Goal: Check status: Check status

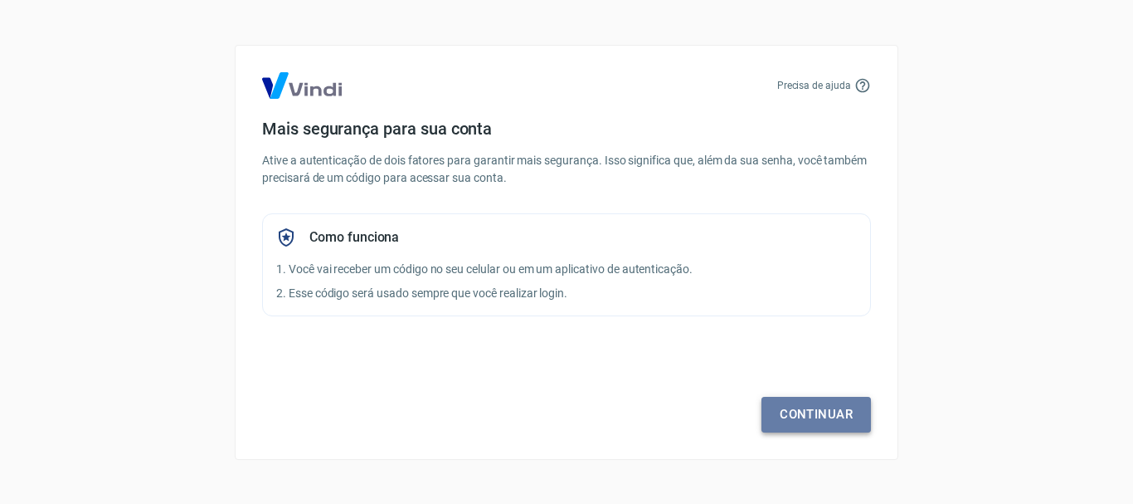
click at [828, 412] on link "Continuar" at bounding box center [817, 414] width 110 height 35
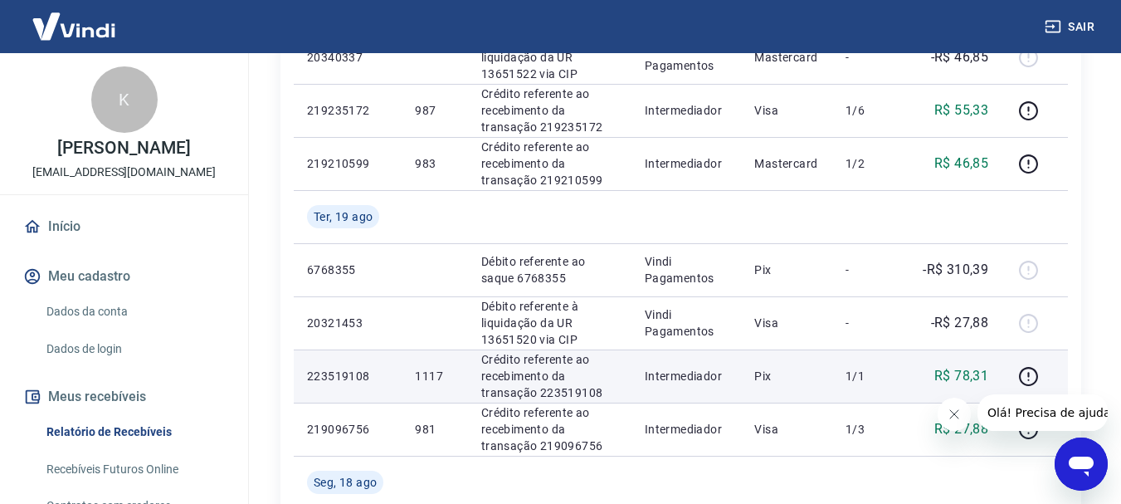
scroll to position [249, 0]
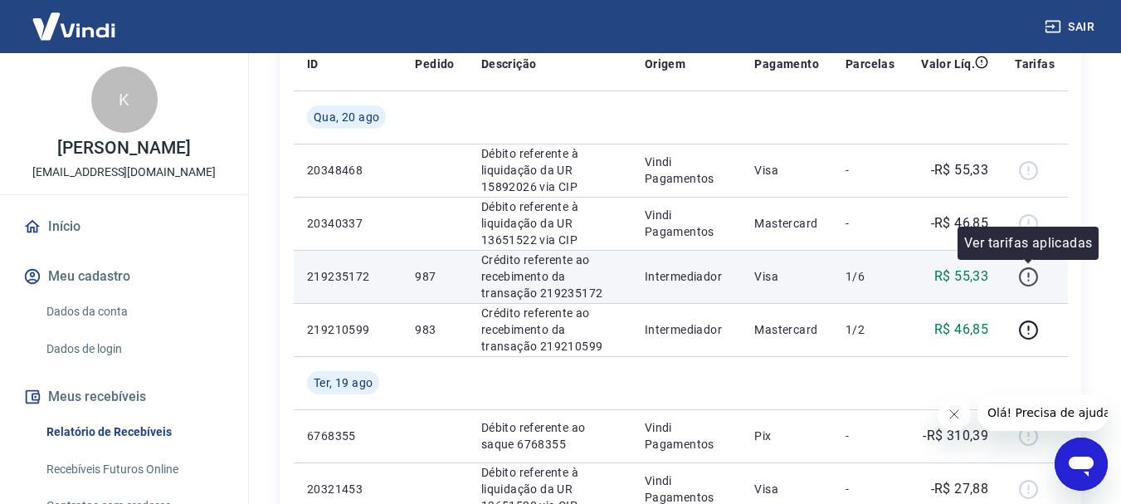
click at [1031, 278] on icon "button" at bounding box center [1028, 276] width 21 height 21
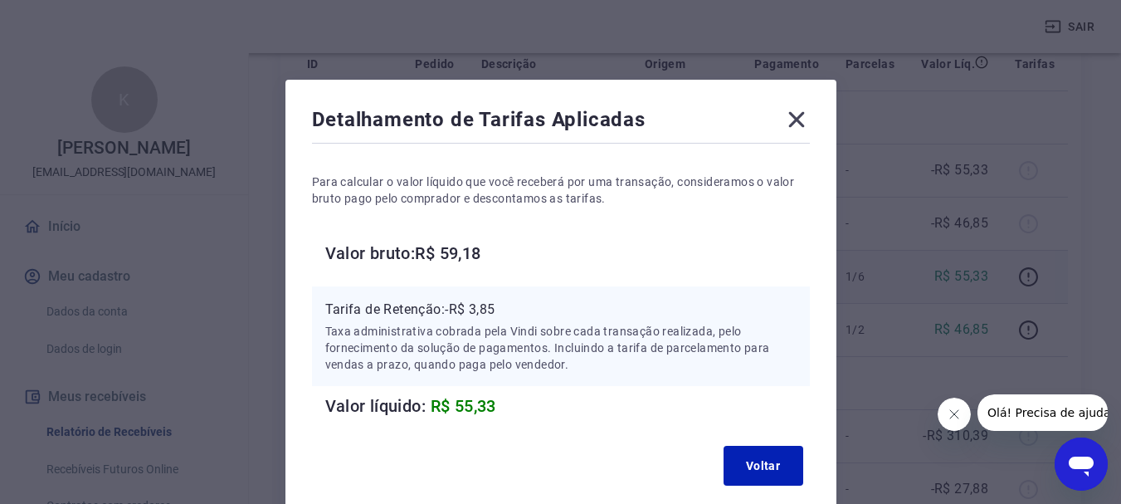
scroll to position [95, 0]
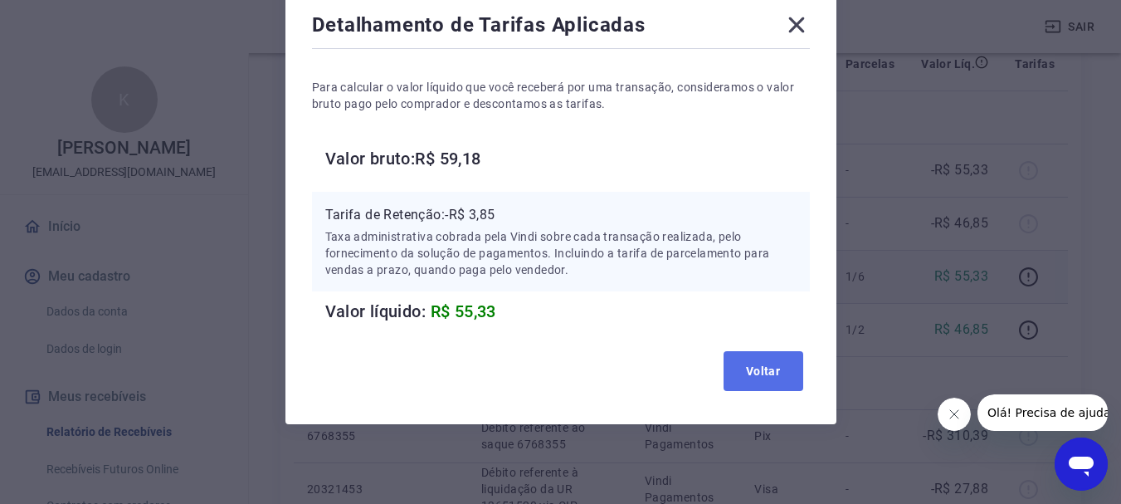
click at [782, 372] on button "Voltar" at bounding box center [764, 371] width 80 height 40
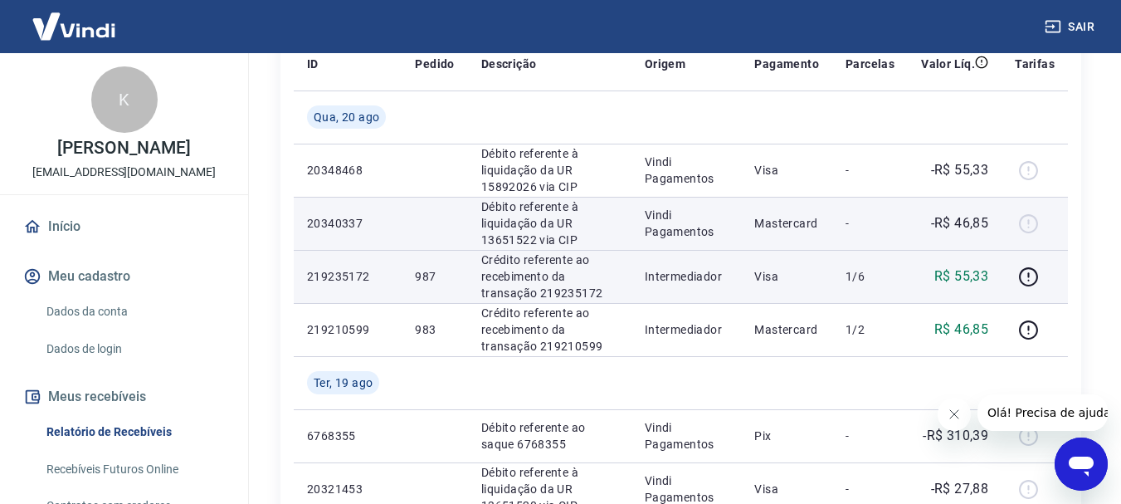
click at [634, 227] on td "Vindi Pagamentos" at bounding box center [686, 223] width 110 height 53
click at [1029, 227] on div at bounding box center [1035, 223] width 40 height 27
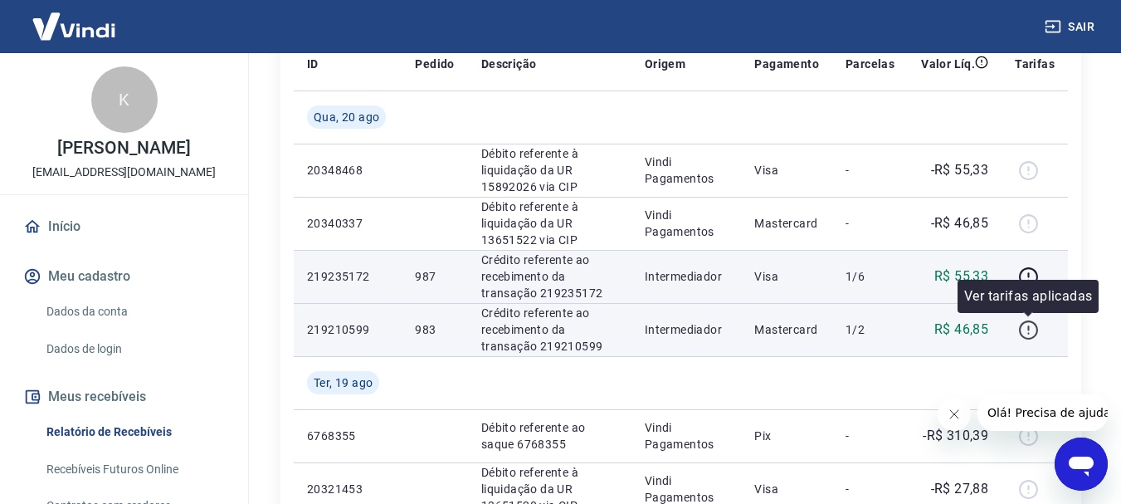
click at [1024, 329] on icon "button" at bounding box center [1028, 329] width 21 height 21
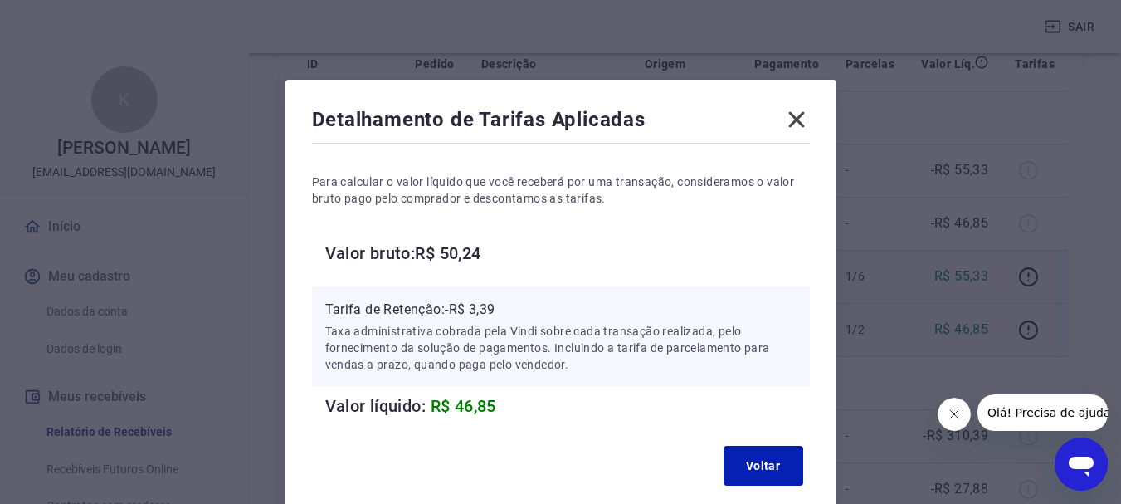
scroll to position [83, 0]
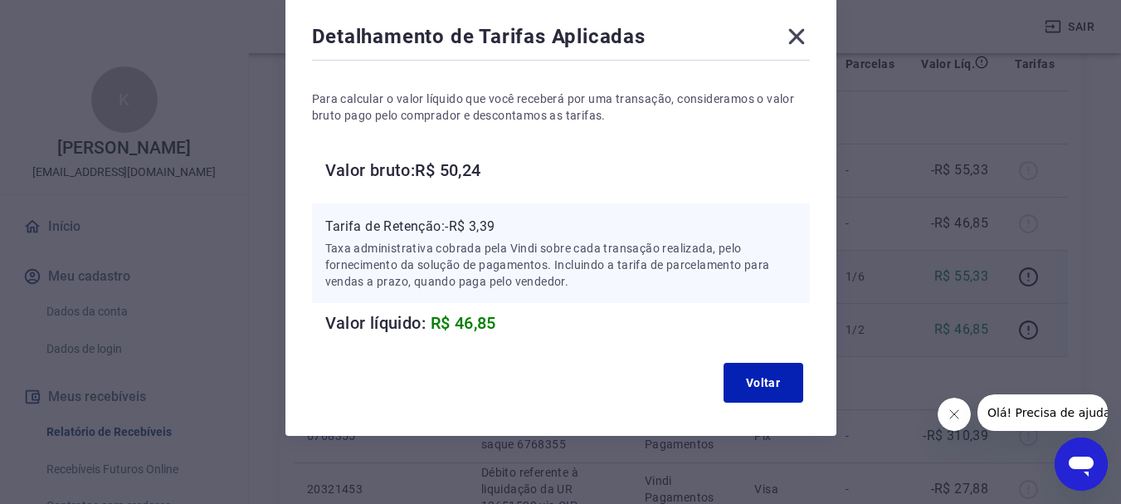
click at [801, 32] on icon at bounding box center [796, 37] width 16 height 16
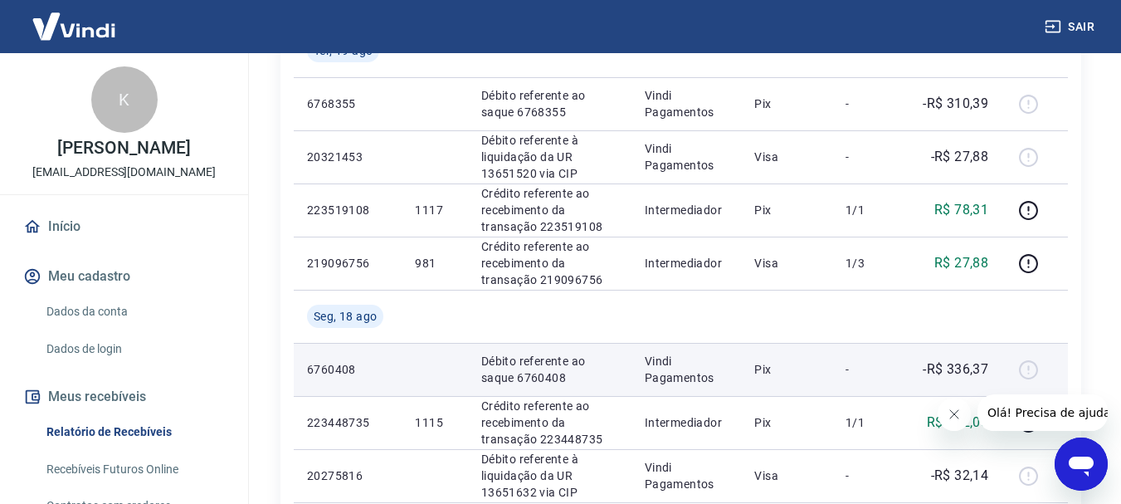
scroll to position [498, 0]
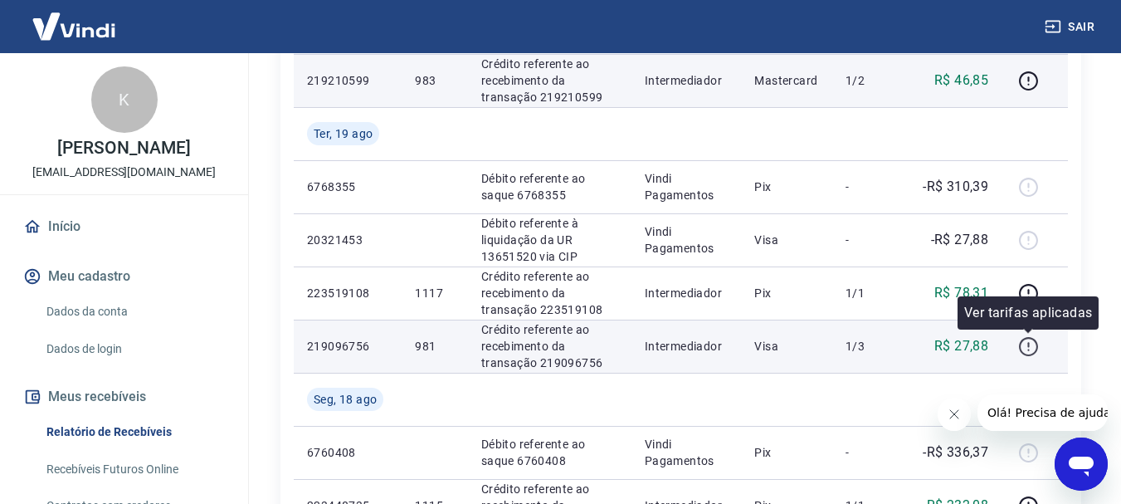
click at [1025, 344] on icon "button" at bounding box center [1028, 346] width 21 height 21
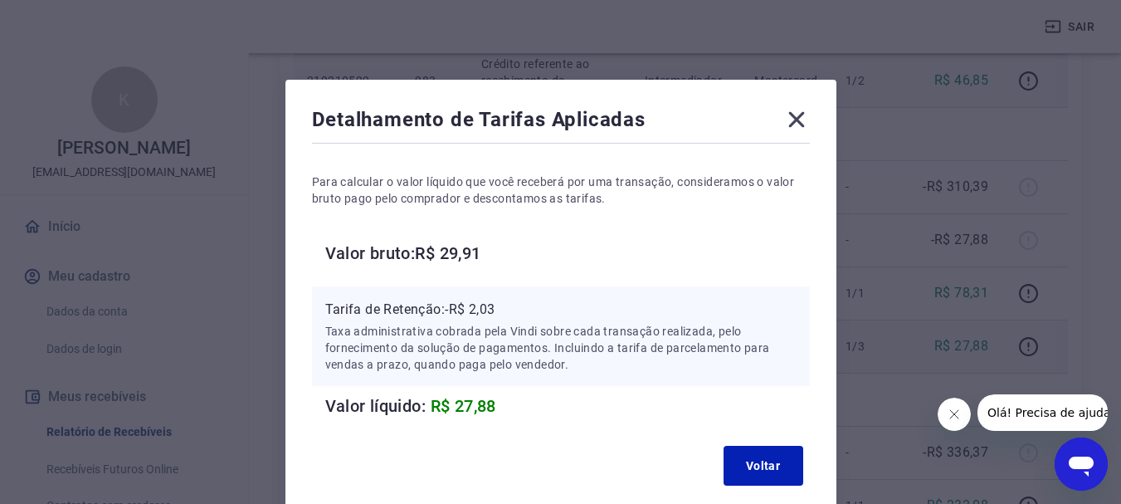
click at [792, 123] on icon at bounding box center [796, 120] width 16 height 16
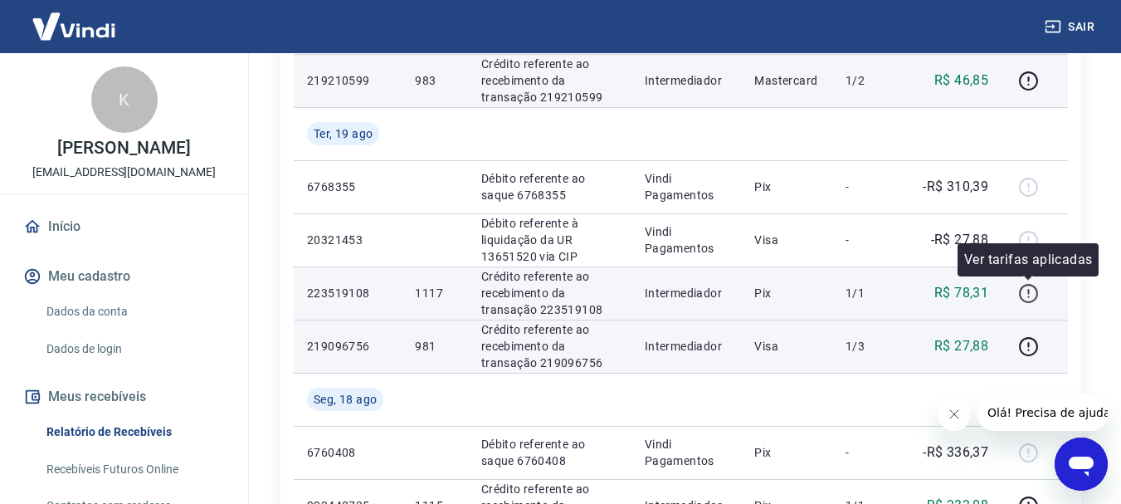
click at [1029, 289] on icon "button" at bounding box center [1028, 293] width 21 height 21
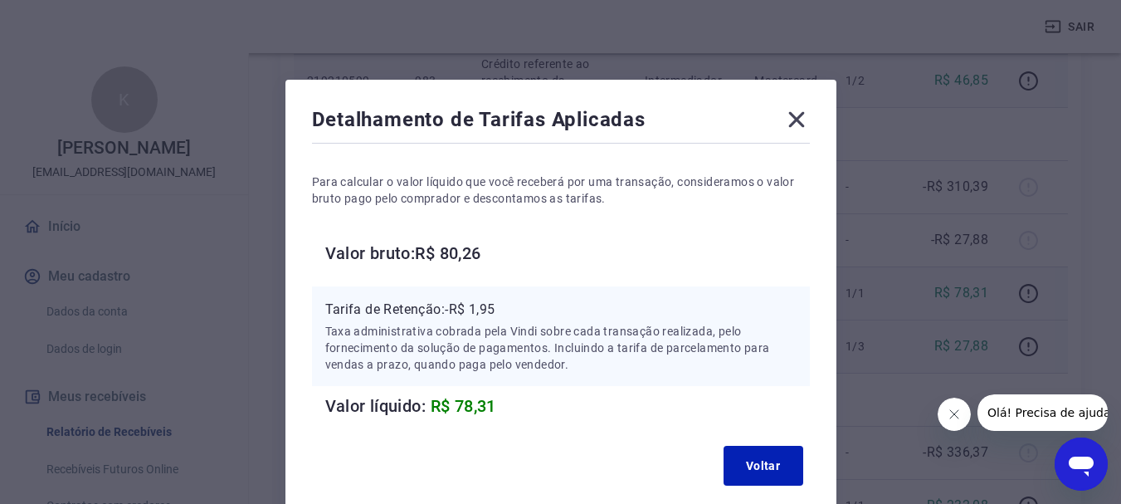
click at [793, 120] on icon at bounding box center [796, 119] width 27 height 27
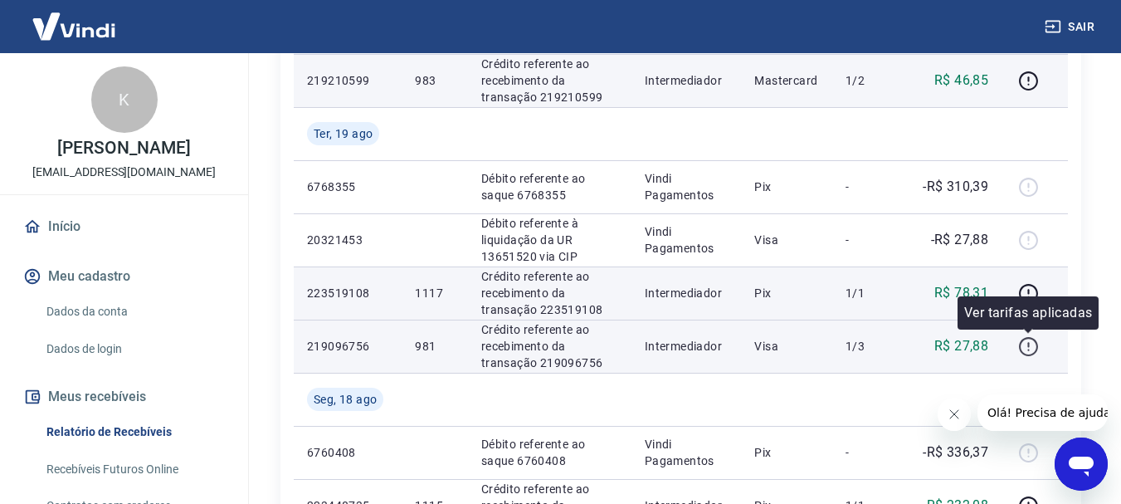
click at [1021, 344] on icon "button" at bounding box center [1028, 346] width 19 height 19
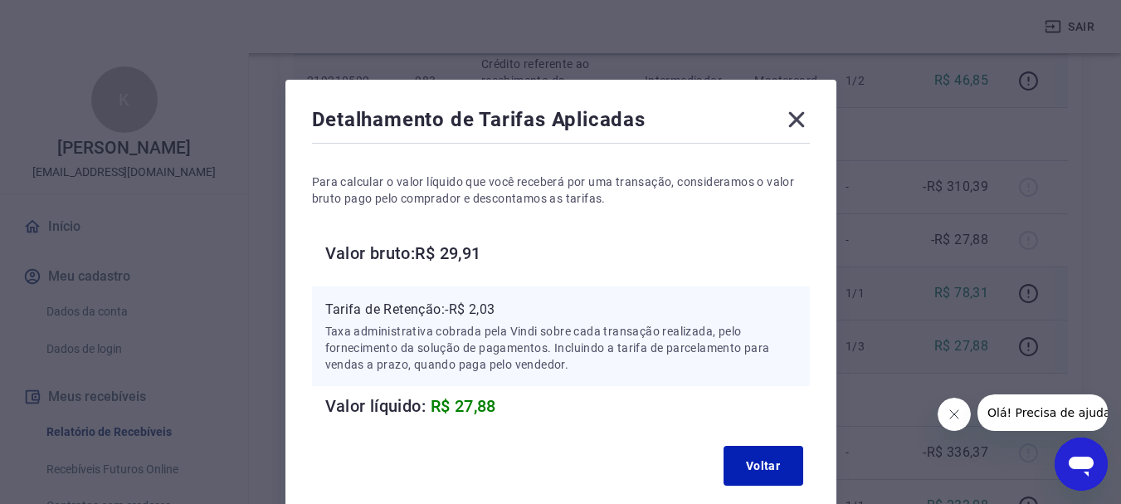
click at [797, 124] on icon at bounding box center [796, 119] width 27 height 27
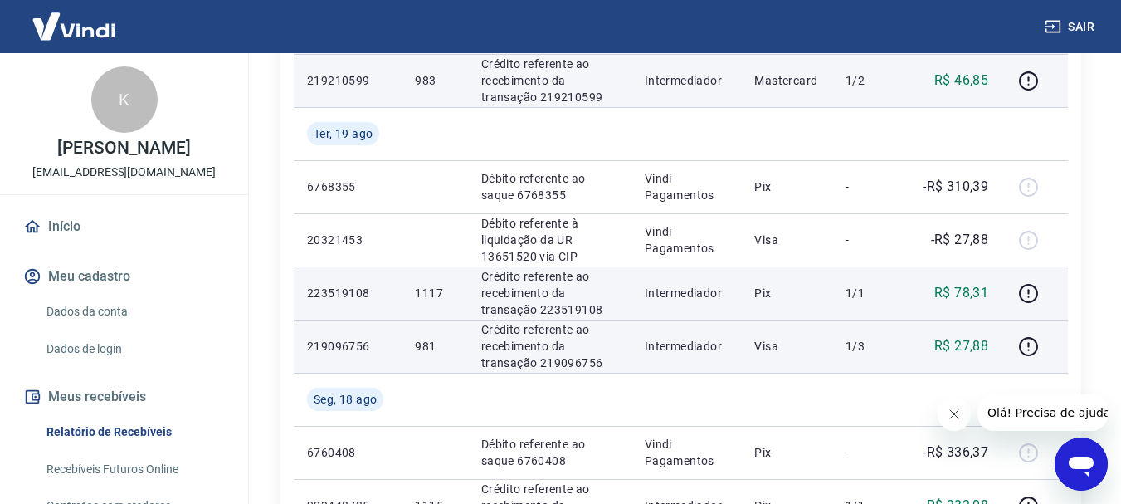
click at [818, 350] on p "Visa" at bounding box center [786, 346] width 65 height 17
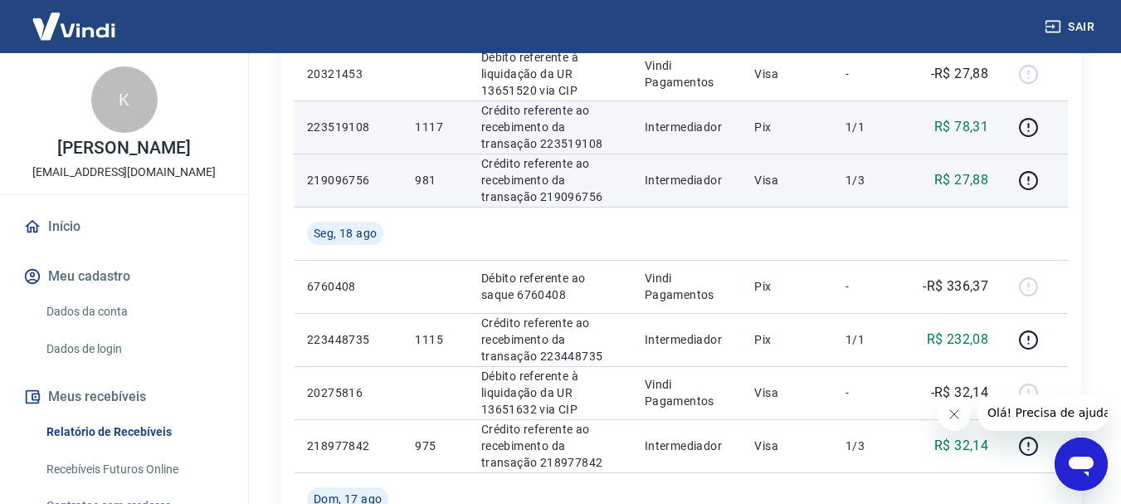
scroll to position [747, 0]
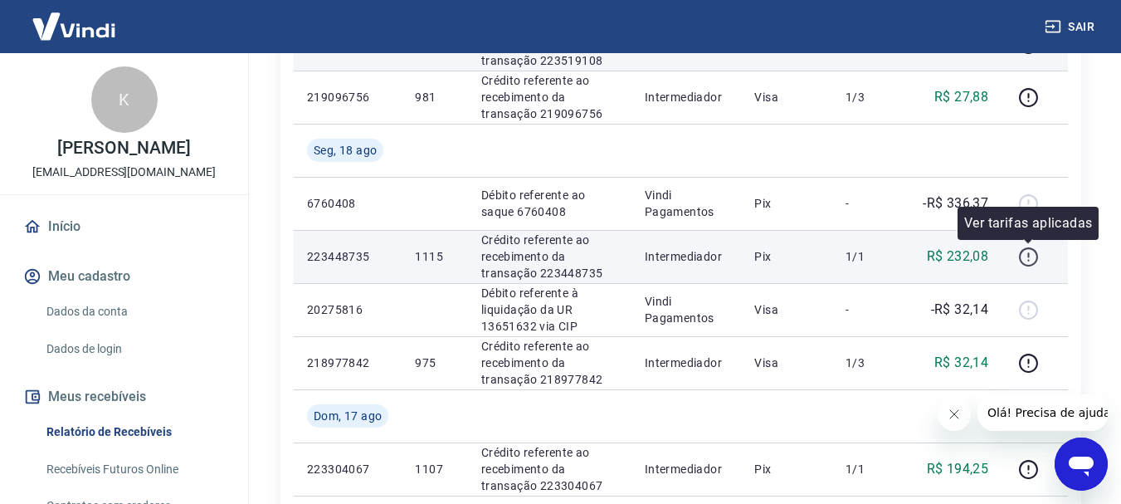
click at [1023, 256] on icon "button" at bounding box center [1028, 256] width 21 height 21
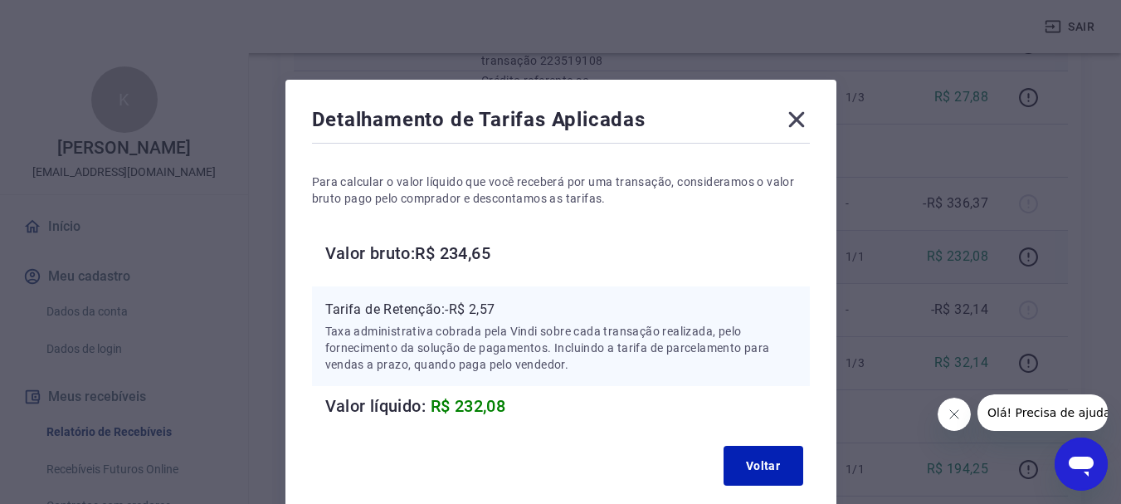
click at [796, 110] on icon at bounding box center [796, 119] width 27 height 27
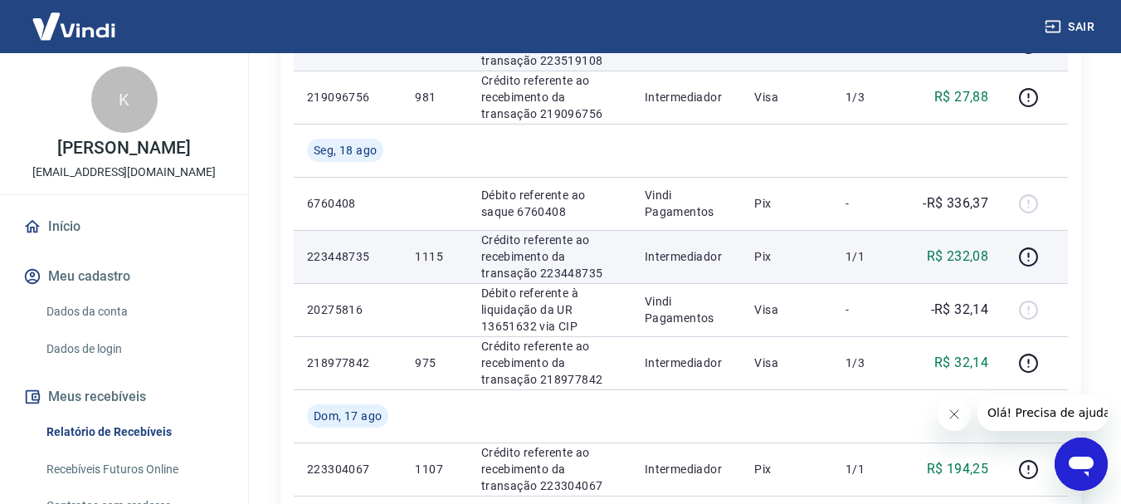
scroll to position [498, 0]
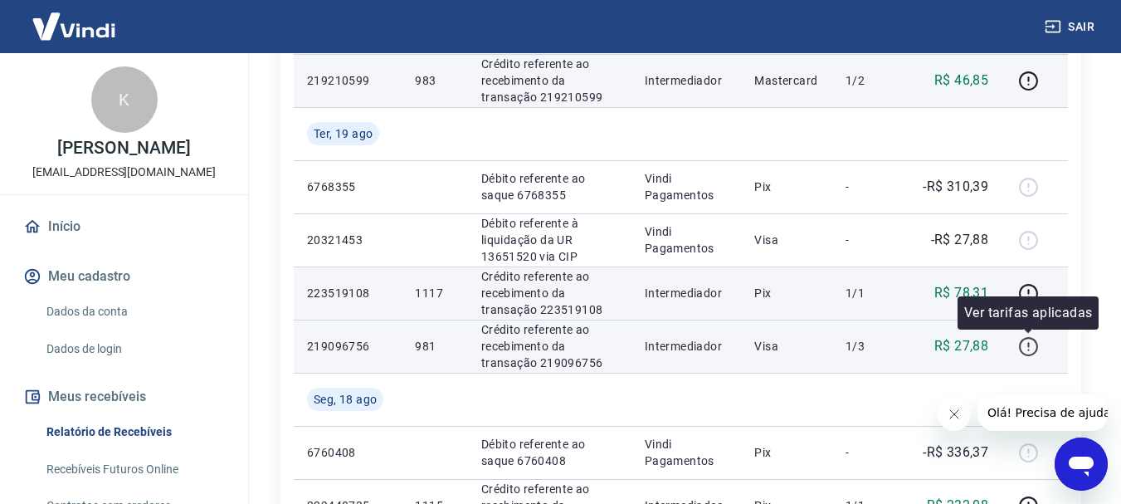
click at [1028, 340] on icon "button" at bounding box center [1028, 346] width 21 height 21
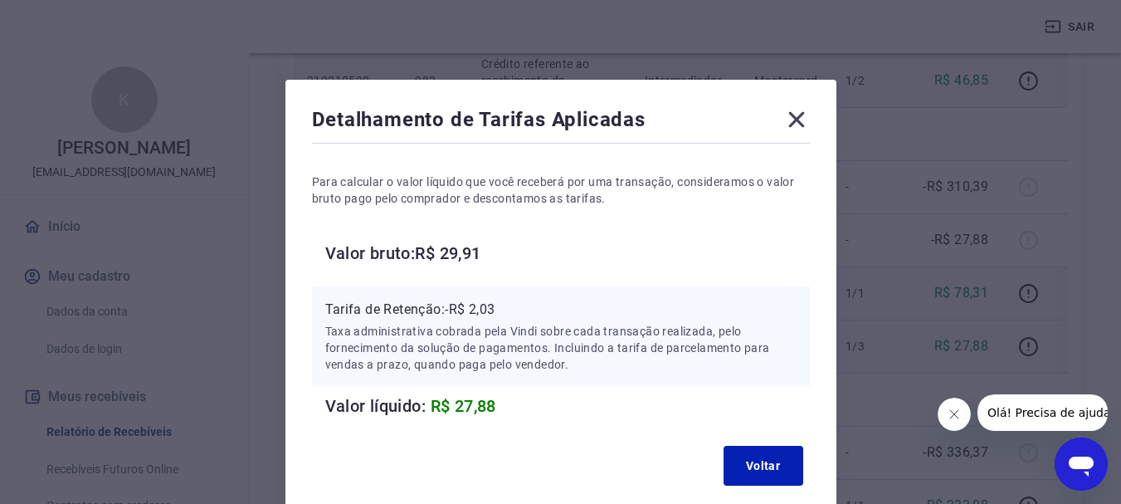
scroll to position [83, 0]
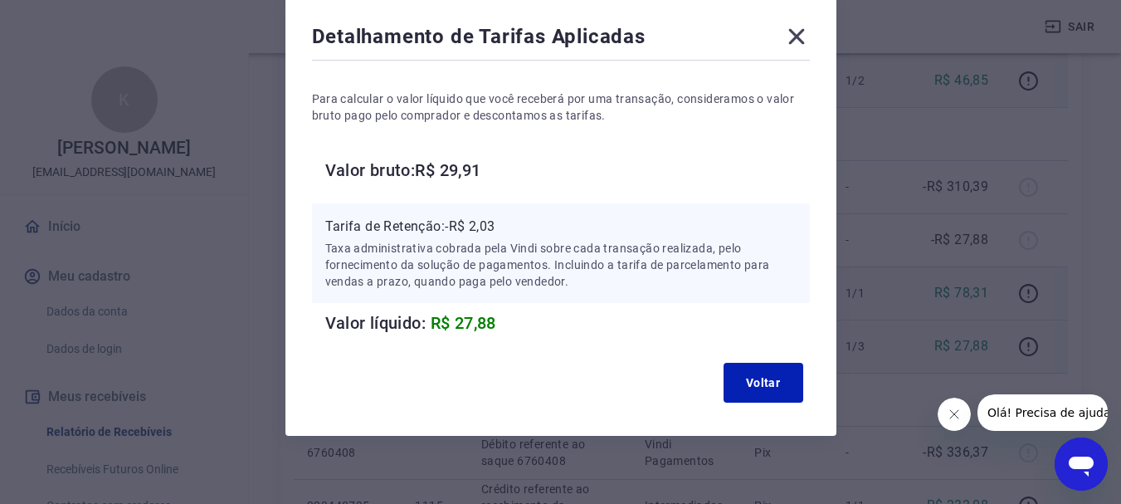
drag, startPoint x: 665, startPoint y: 100, endPoint x: 682, endPoint y: 0, distance: 100.9
click at [665, 100] on p "Para calcular o valor líquido que você receberá por uma transação, consideramos…" at bounding box center [561, 106] width 498 height 33
click at [808, 32] on icon at bounding box center [796, 36] width 27 height 27
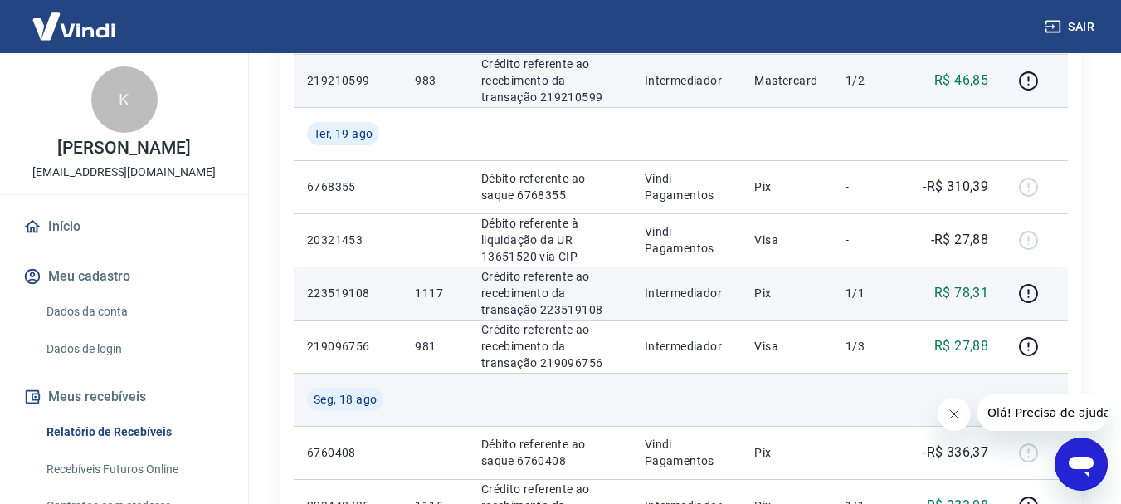
scroll to position [581, 0]
